Goal: Task Accomplishment & Management: Manage account settings

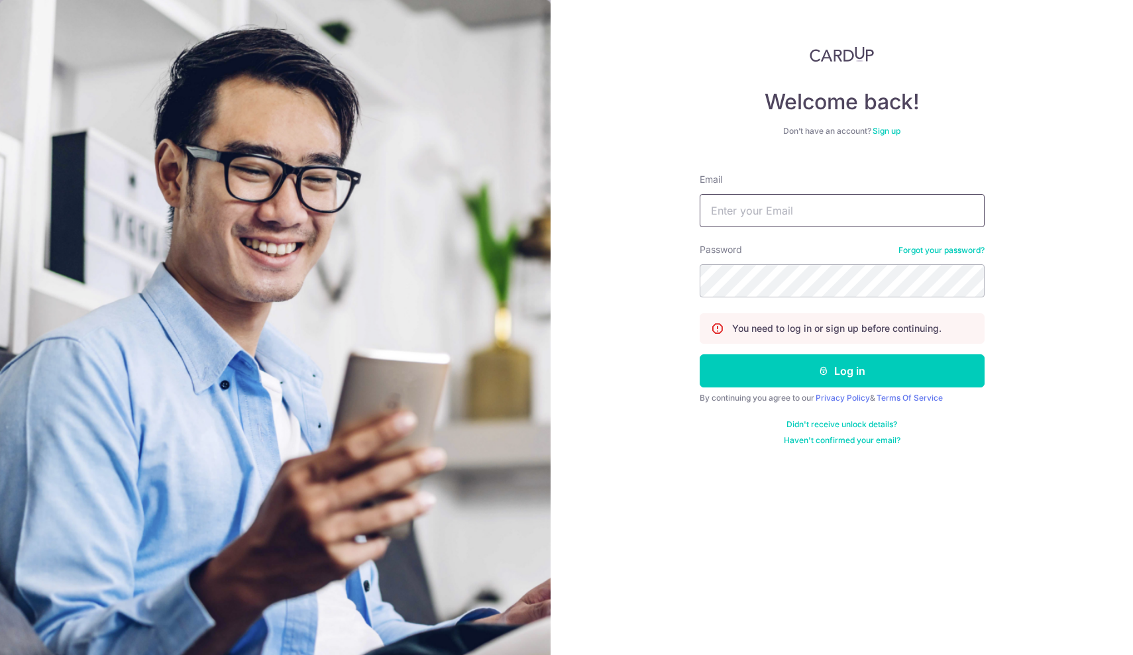
type input "info@nutranourish.com"
click at [842, 371] on button "Log in" at bounding box center [842, 371] width 285 height 33
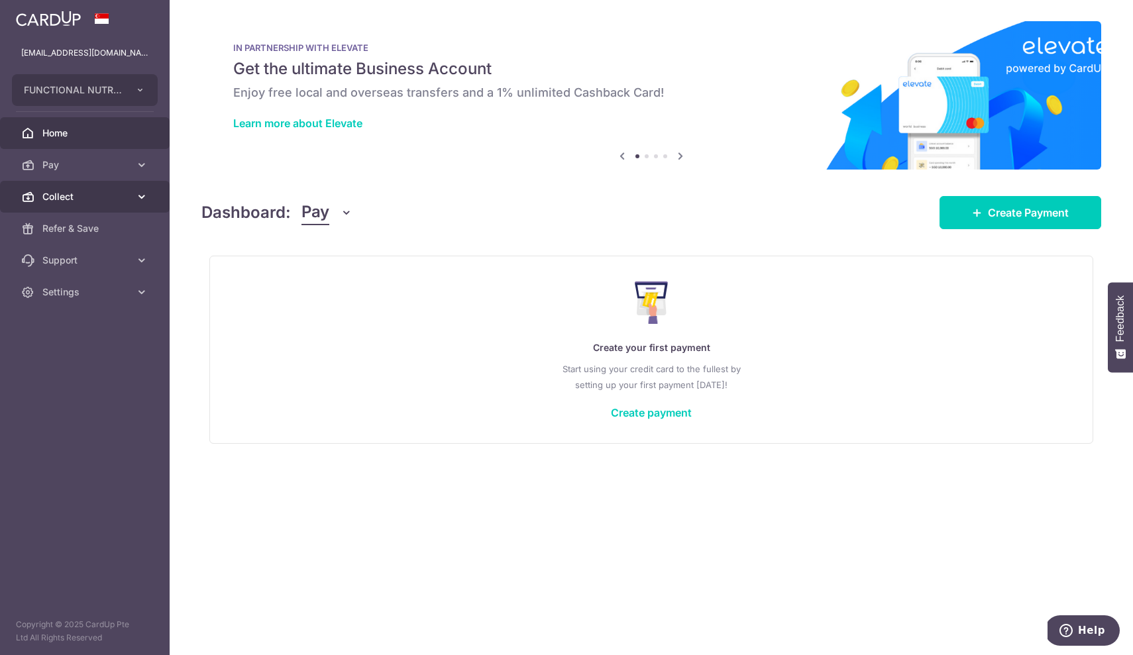
click at [71, 203] on span "Collect" at bounding box center [85, 196] width 87 height 13
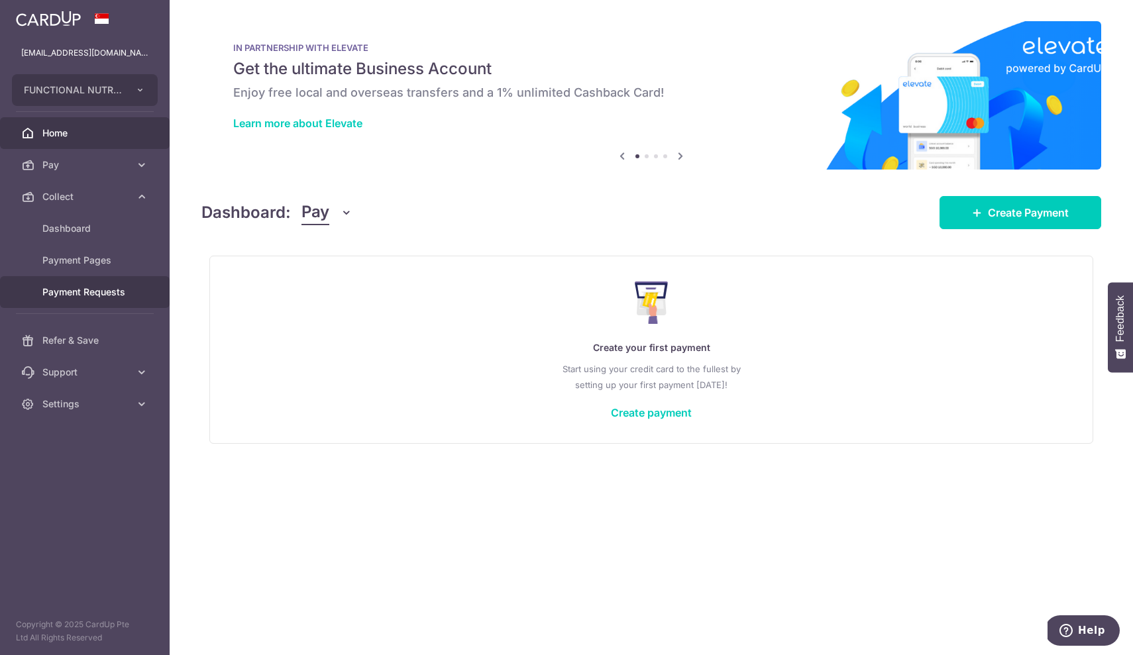
click at [91, 294] on span "Payment Requests" at bounding box center [85, 292] width 87 height 13
click at [89, 292] on span "Payment Requests" at bounding box center [85, 292] width 87 height 13
click at [68, 224] on span "Dashboard" at bounding box center [85, 228] width 87 height 13
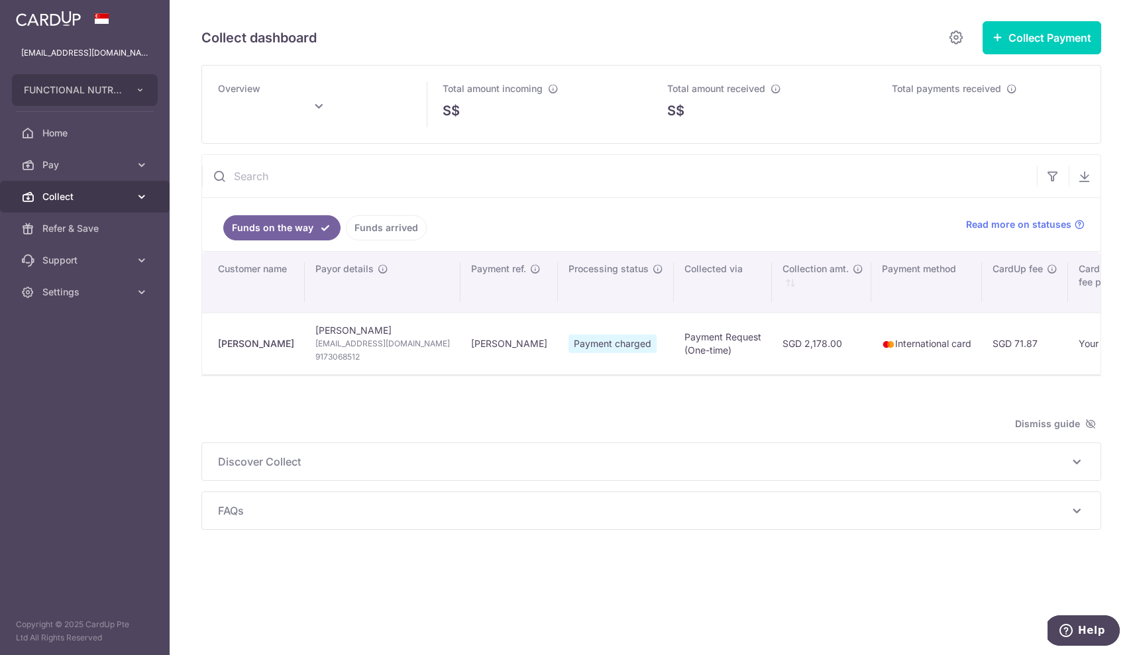
click at [75, 197] on span "Collect" at bounding box center [85, 196] width 87 height 13
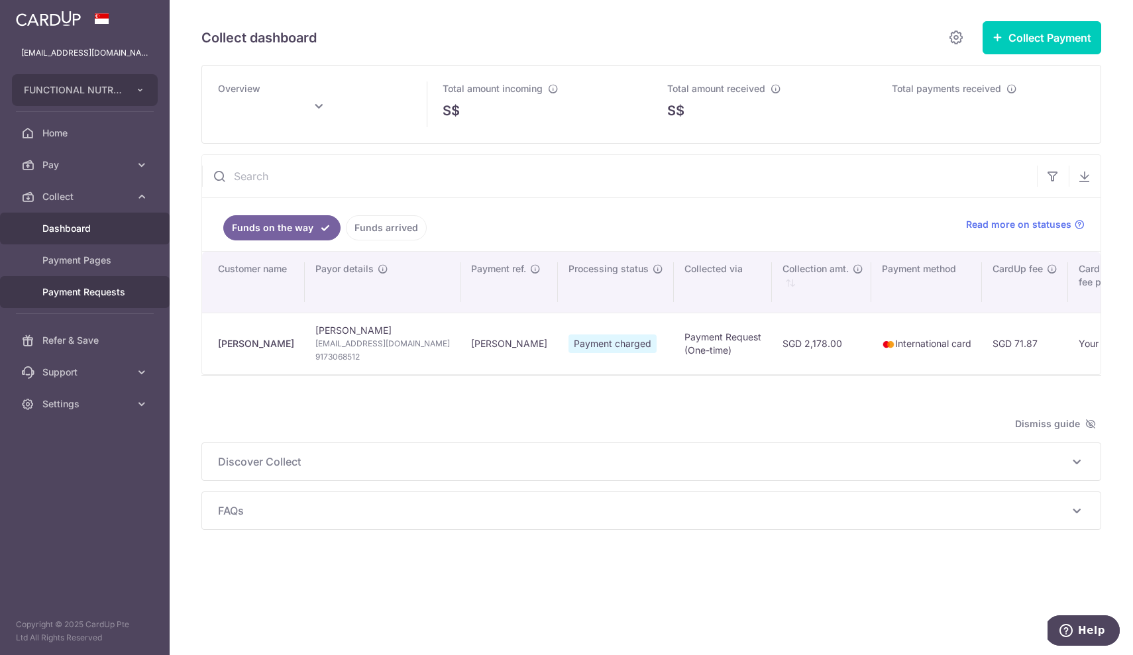
click at [78, 293] on span "Payment Requests" at bounding box center [85, 292] width 87 height 13
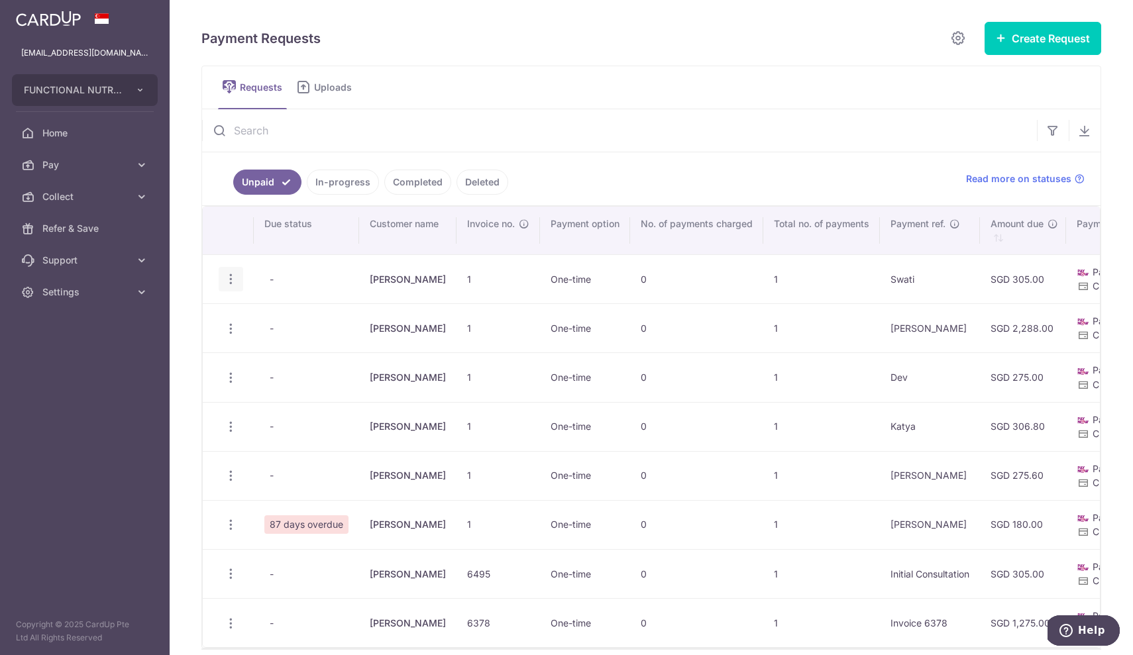
click at [232, 280] on icon "button" at bounding box center [231, 279] width 14 height 14
click at [268, 315] on span "Update Request" at bounding box center [297, 316] width 83 height 16
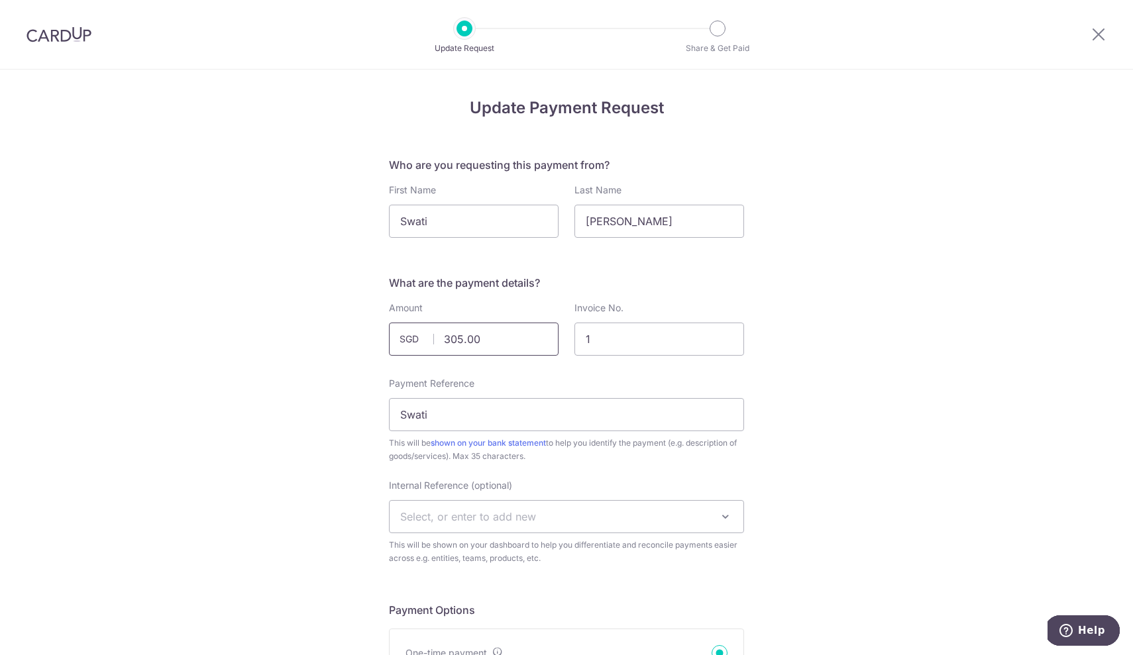
click at [457, 341] on input "305.00" at bounding box center [474, 339] width 170 height 33
type input "295.00"
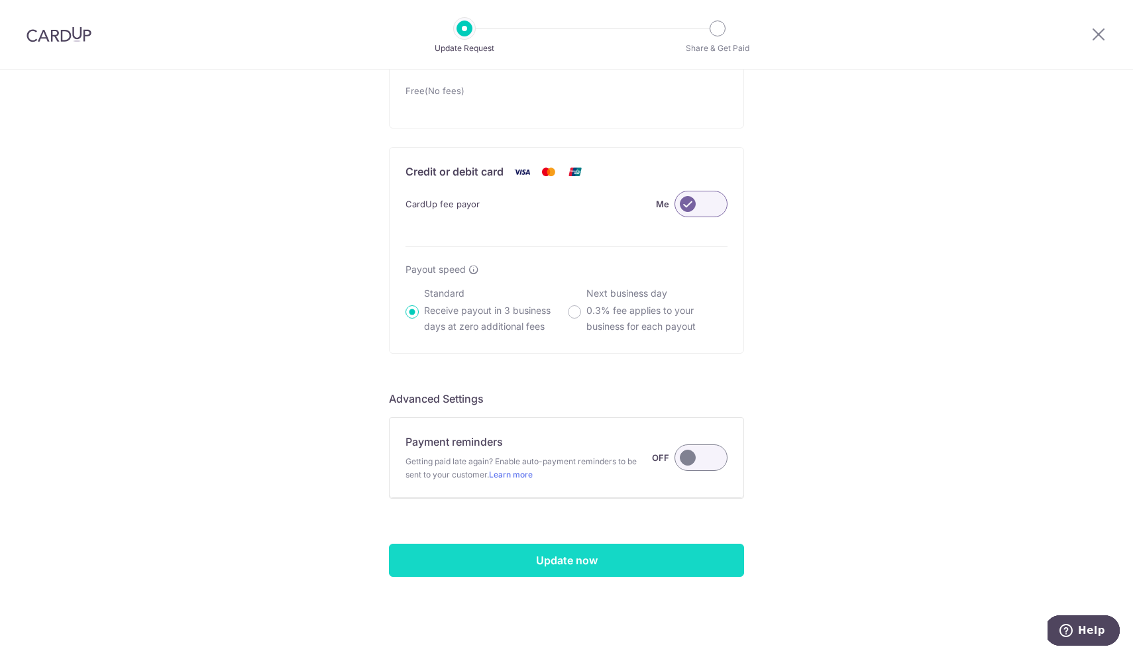
scroll to position [823, 0]
click at [584, 563] on input "Update now" at bounding box center [566, 560] width 355 height 33
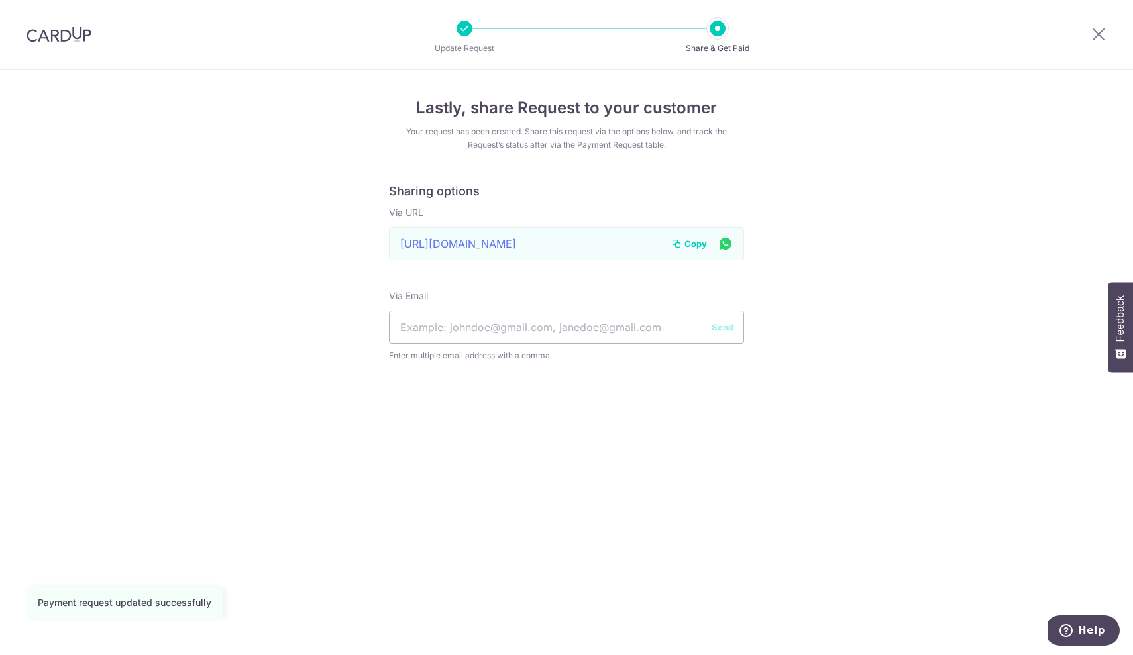
click at [696, 248] on span "Copy" at bounding box center [696, 243] width 23 height 13
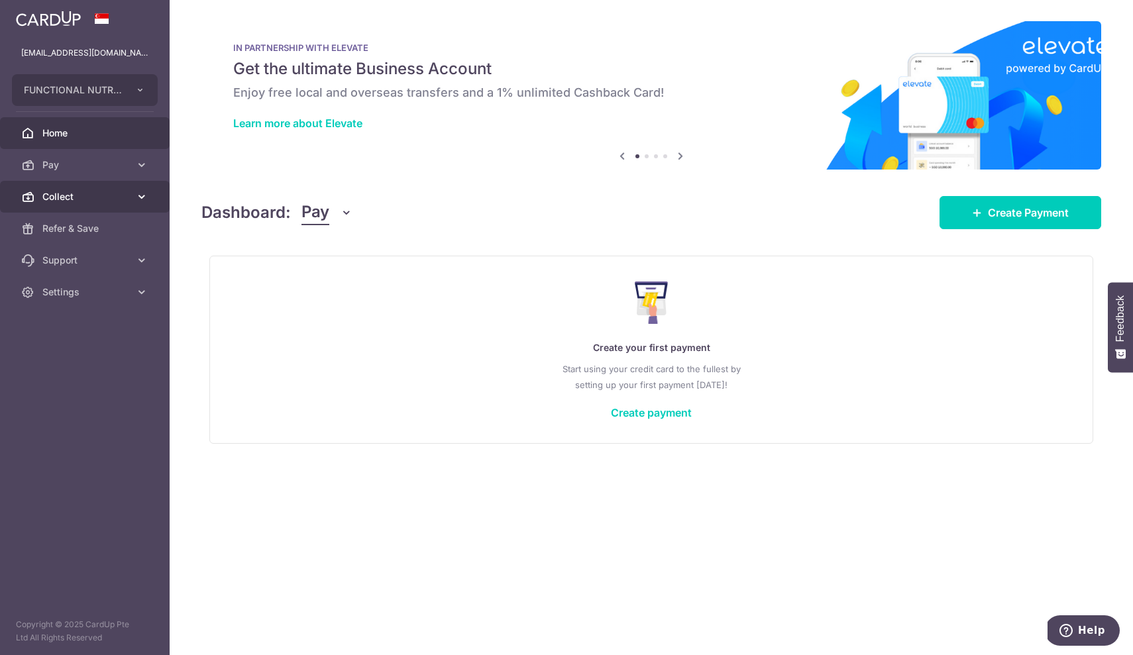
click at [74, 192] on span "Collect" at bounding box center [85, 196] width 87 height 13
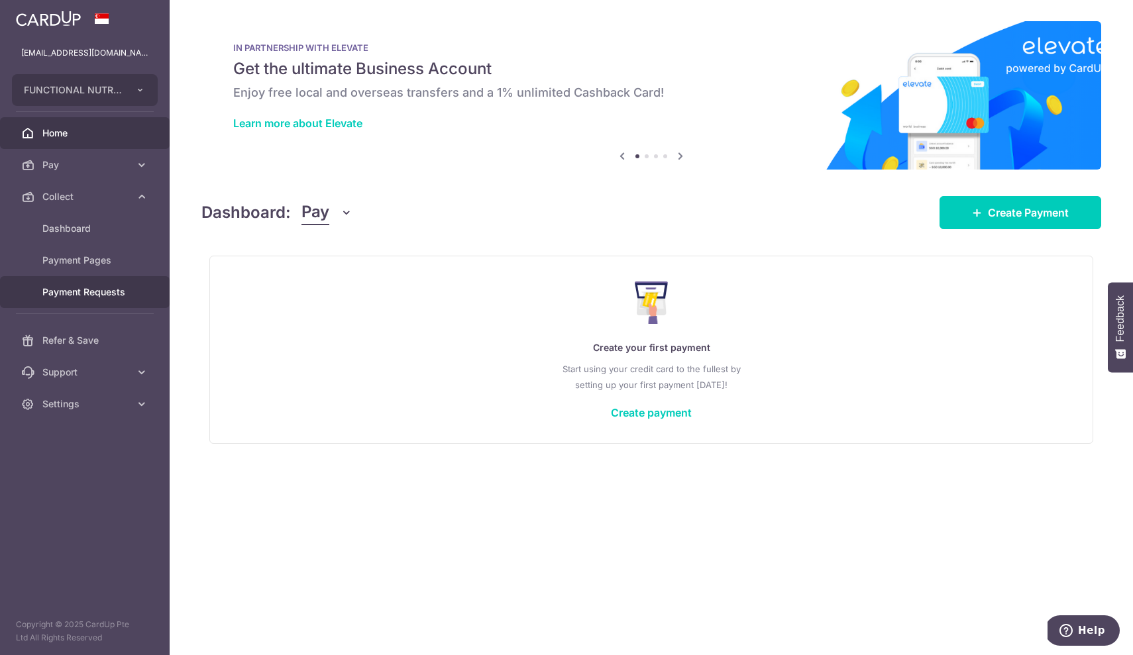
click at [66, 295] on span "Payment Requests" at bounding box center [85, 292] width 87 height 13
click at [65, 292] on span "Settings" at bounding box center [85, 292] width 87 height 13
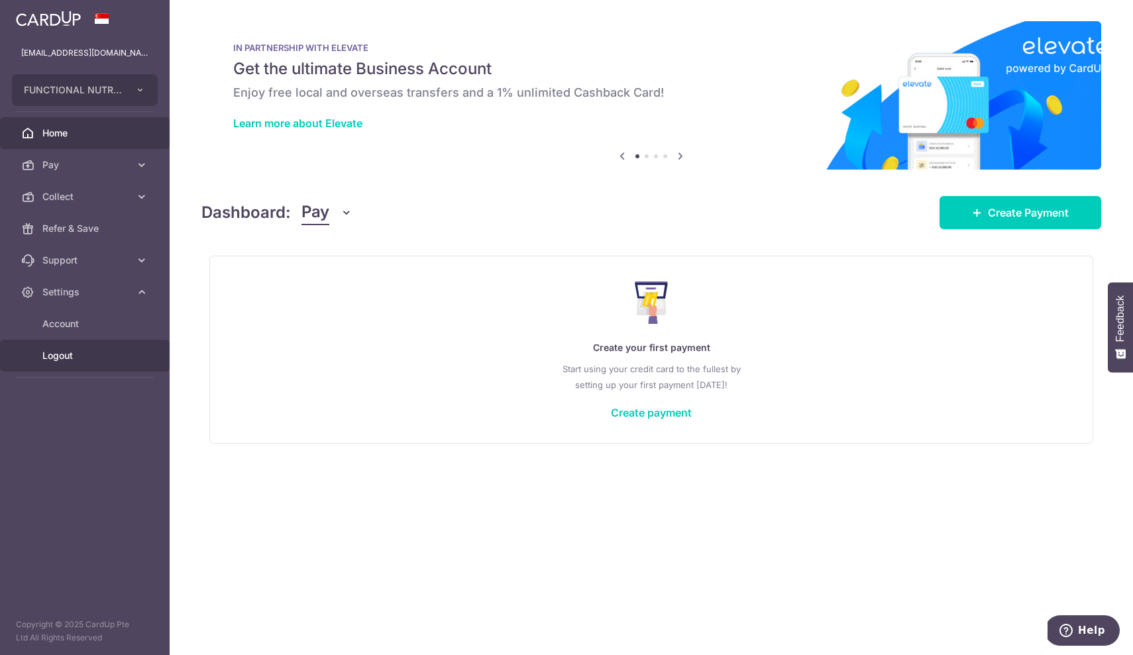
click at [61, 358] on span "Logout" at bounding box center [85, 355] width 87 height 13
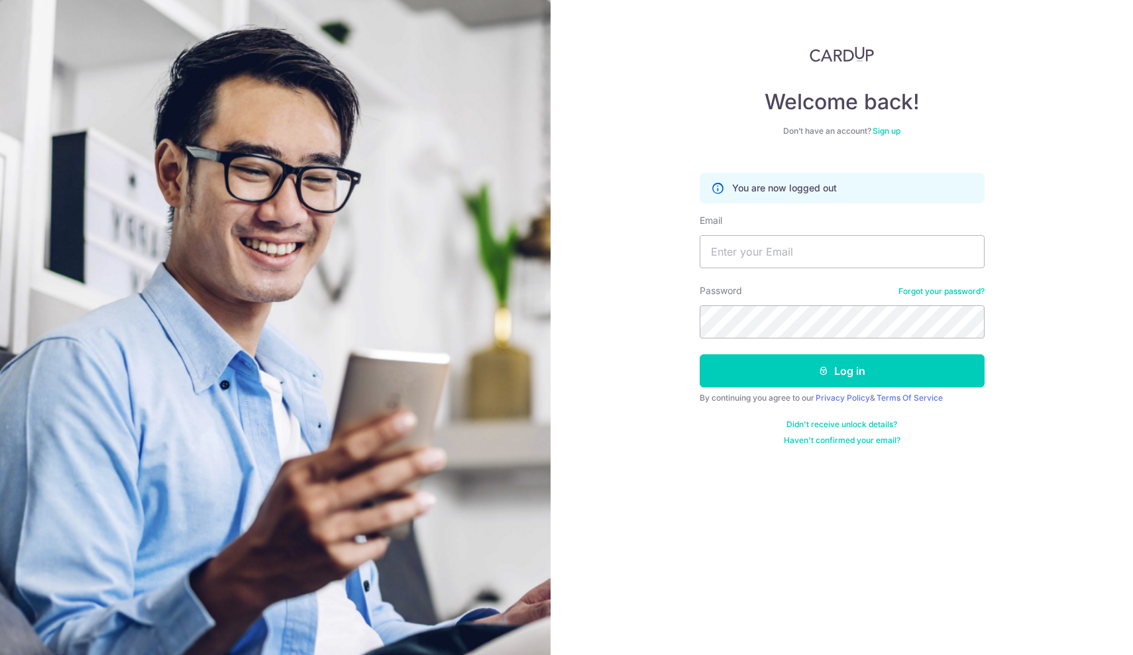
click at [645, 492] on div "Welcome back! Don’t have an account? Sign up You are now logged out Email Passw…" at bounding box center [842, 327] width 582 height 655
click at [725, 258] on input "Email" at bounding box center [842, 251] width 285 height 33
type input "[EMAIL_ADDRESS][DOMAIN_NAME]"
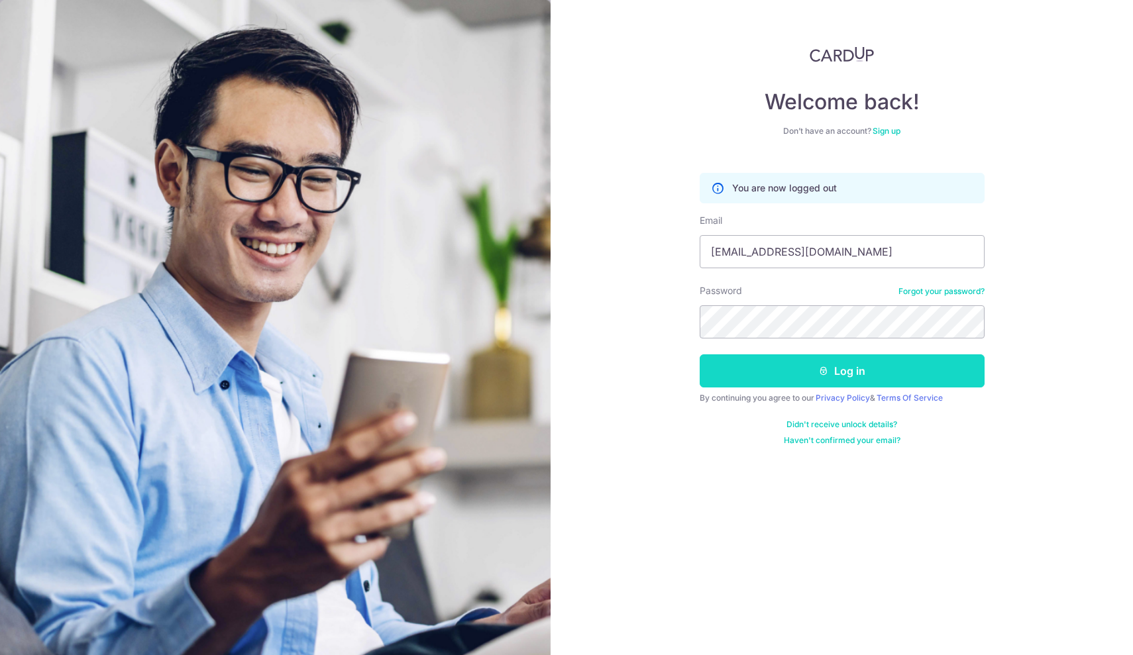
click at [846, 372] on button "Log in" at bounding box center [842, 371] width 285 height 33
